Goal: Task Accomplishment & Management: Manage account settings

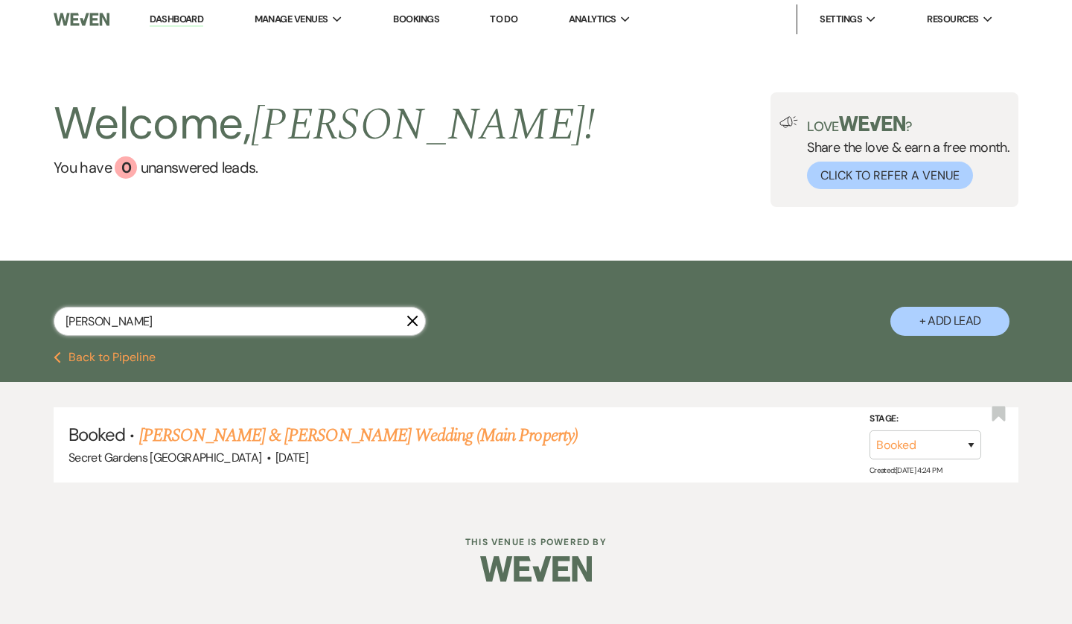
drag, startPoint x: 159, startPoint y: 322, endPoint x: -69, endPoint y: 332, distance: 228.1
click at [0, 332] on html "Dashboard Manage Venues Expand Secret Gardens Miami Bookings To Do Analytics Ex…" at bounding box center [536, 302] width 1072 height 604
type input "gretel"
click at [270, 435] on link "[PERSON_NAME] & [PERSON_NAME] Wedding (Main Property)" at bounding box center [358, 435] width 439 height 27
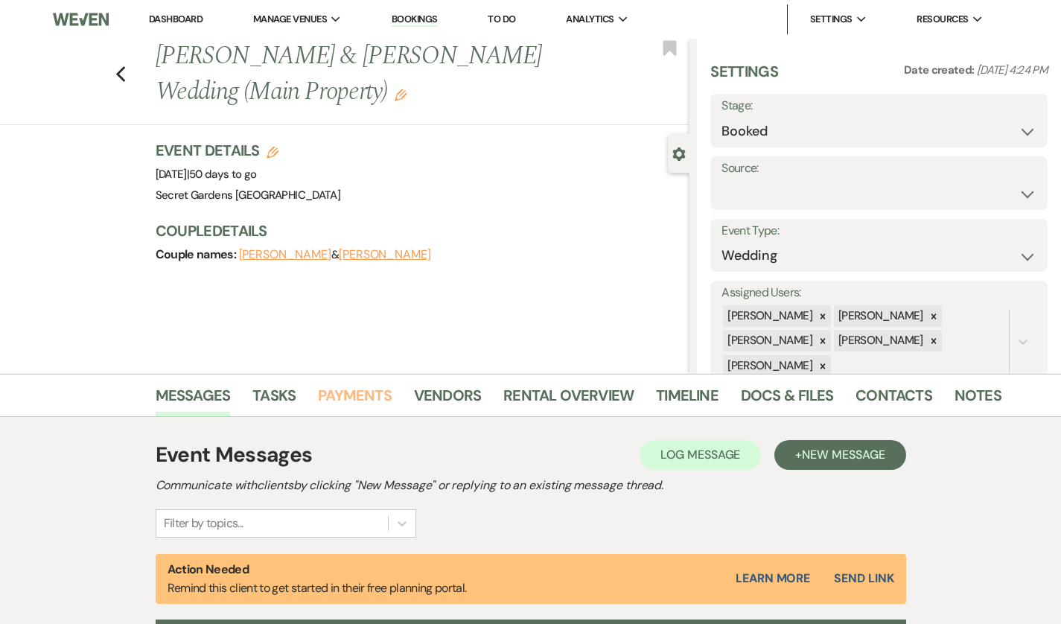
click at [318, 398] on link "Payments" at bounding box center [355, 399] width 74 height 33
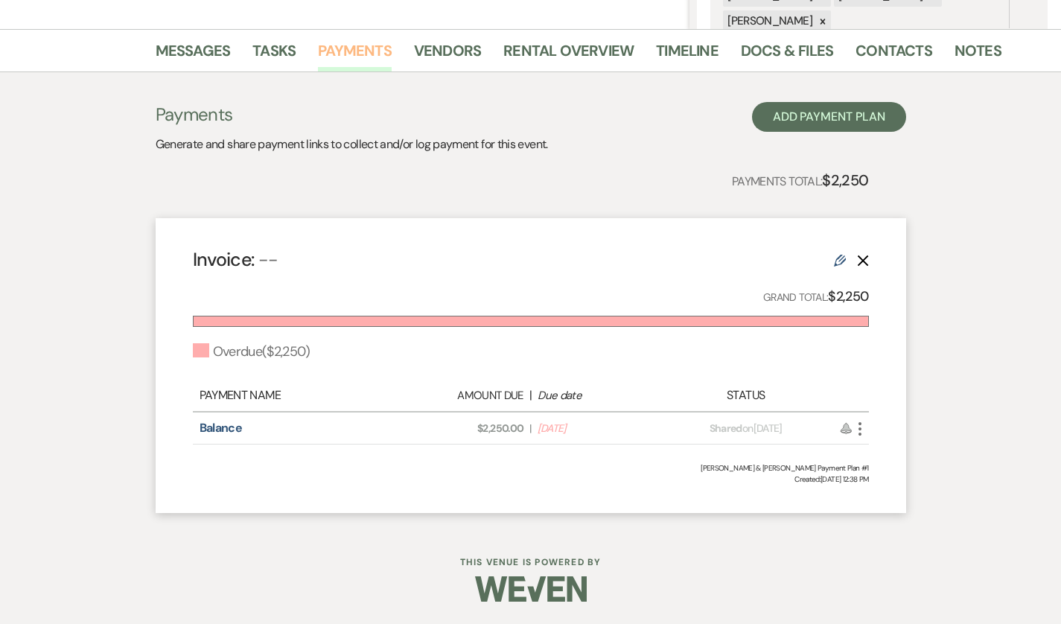
scroll to position [348, 0]
click at [846, 255] on use at bounding box center [840, 261] width 12 height 12
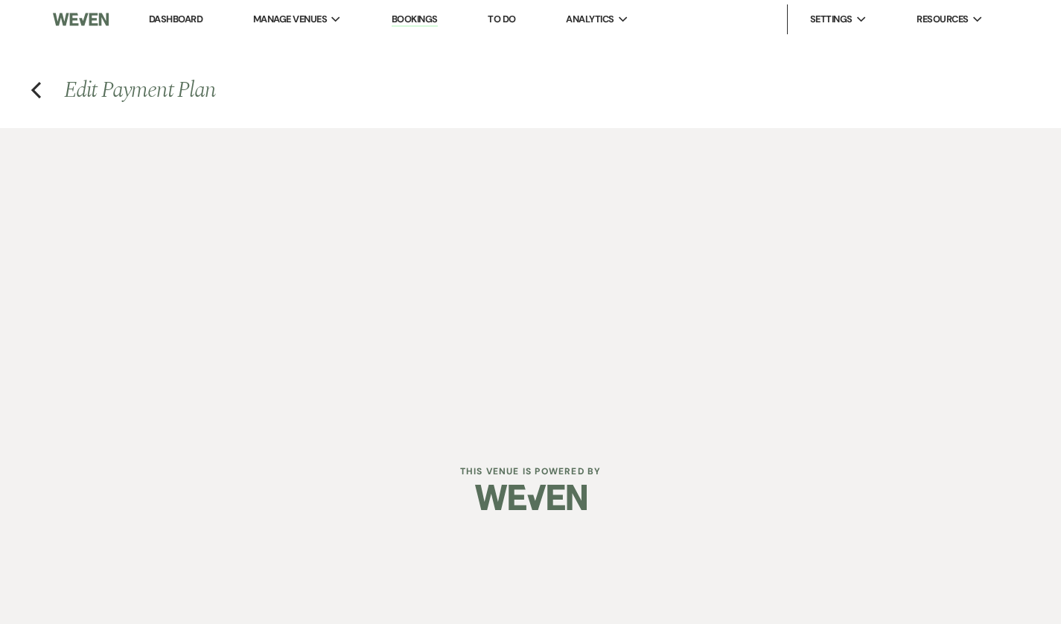
select select "2"
select select "percentage"
select select "true"
select select "both"
select select "daily"
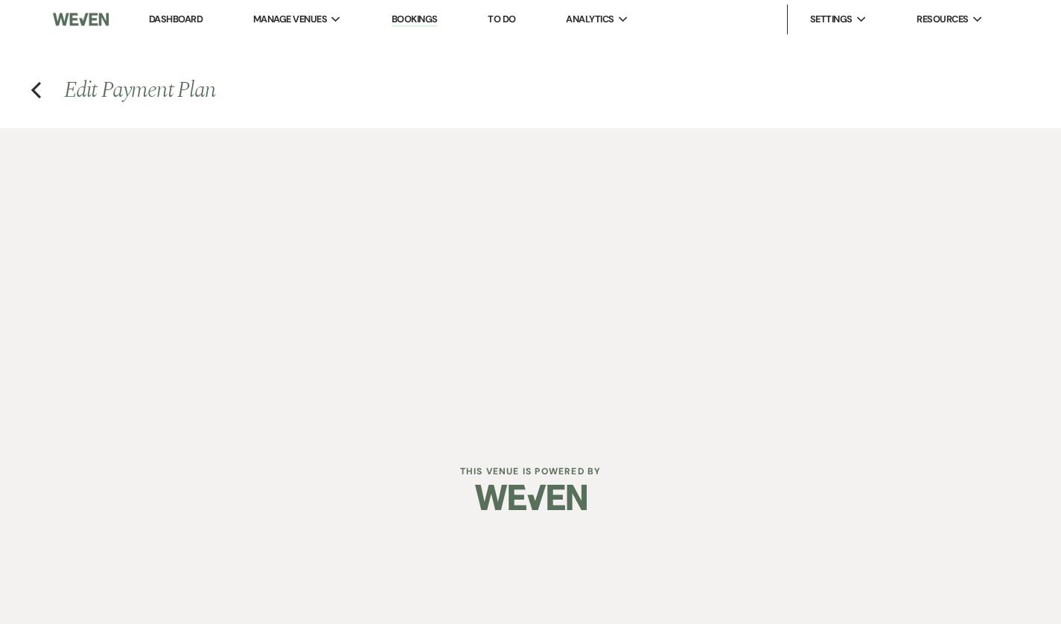
select select "onDueDate"
select select "complete"
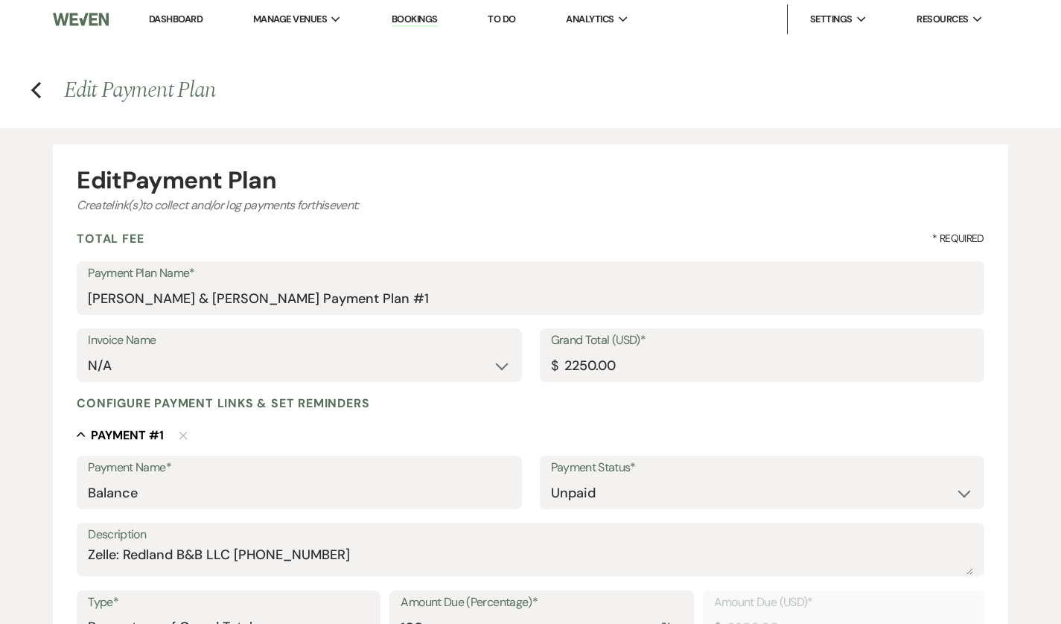
click at [36, 88] on icon "Previous" at bounding box center [36, 90] width 11 height 18
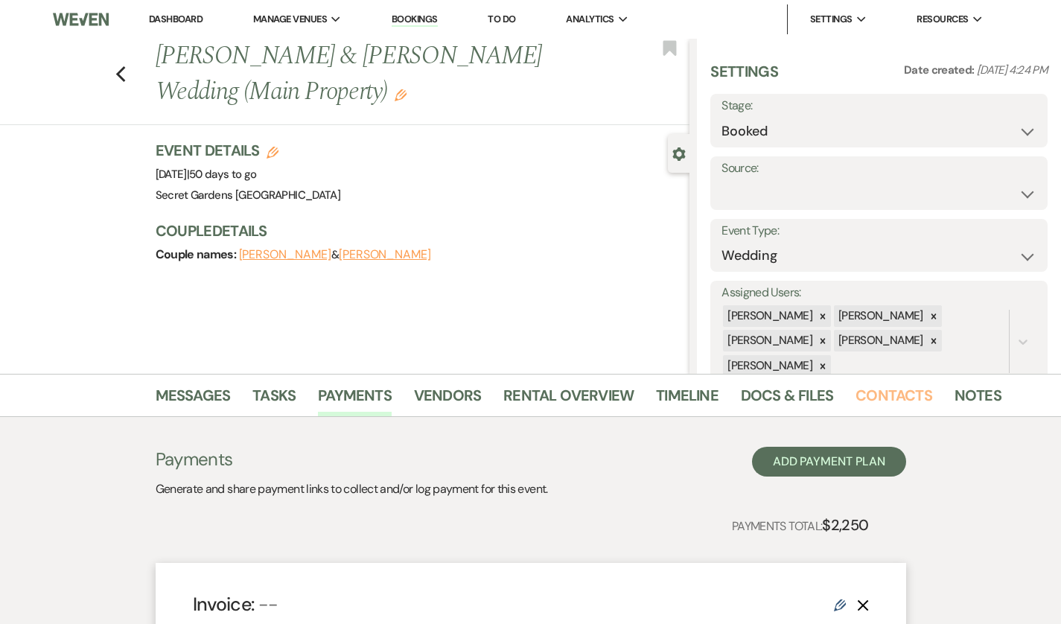
click at [856, 392] on link "Contacts" at bounding box center [894, 399] width 77 height 33
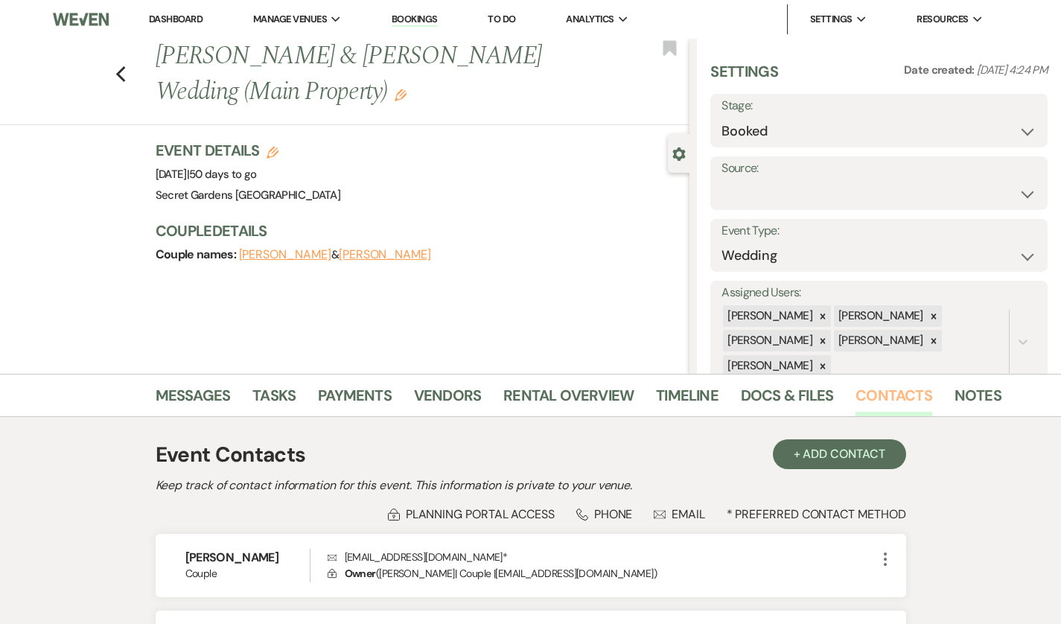
scroll to position [180, 0]
